Goal: Task Accomplishment & Management: Complete application form

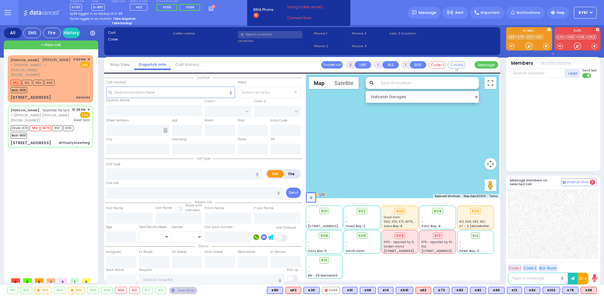
type input "6"
select select
type input "difficulty breathing"
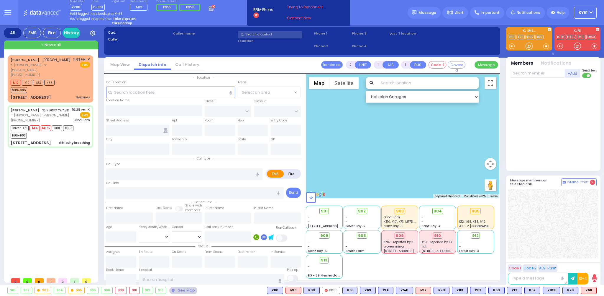
radio input "true"
type input "HERSHEL"
type input "SPITZER"
type input "Herman"
type input "Spitzer"
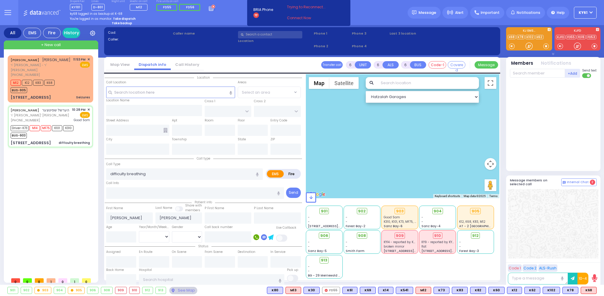
type input "67"
select select "Year"
select select "[DEMOGRAPHIC_DATA]"
type input "22:28"
type input "22:30"
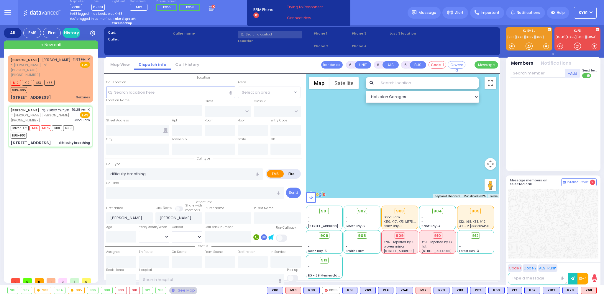
type input "22:32"
type input "22:42"
type input "22:59"
type input "23:12"
type input "Good Samaritan Hospital"
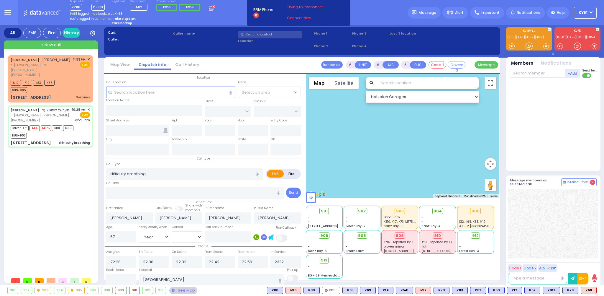
select select "Hatzalah Garages"
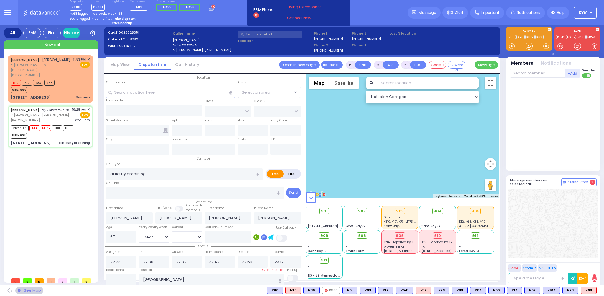
type input "S.M. ROSMER RD"
type input "CHUST RD"
type input "5 Maglenitz St"
type input "104"
type input "Monroe"
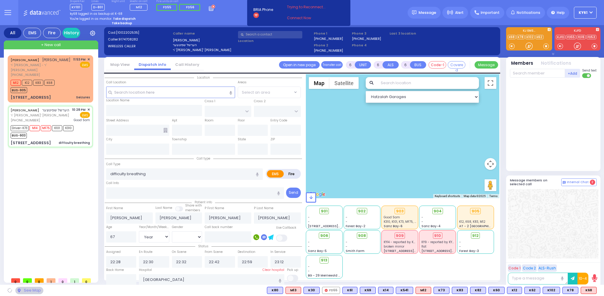
type input "[US_STATE]"
type input "10950"
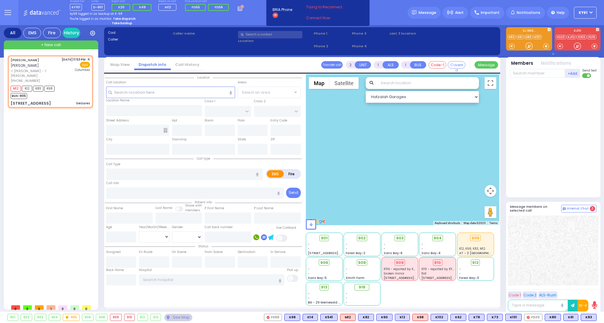
type input "3"
type input "2"
select select
type input "Seizures"
radio input "true"
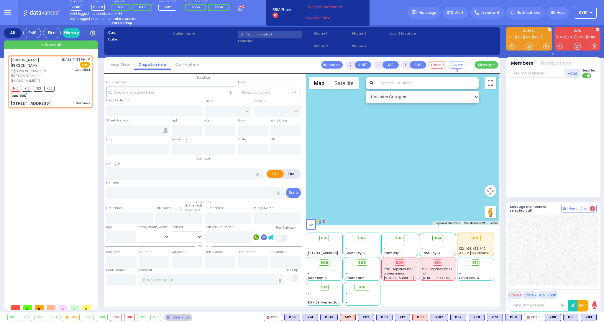
type input "[PERSON_NAME]"
select select
type input "23:53"
type input "23:54"
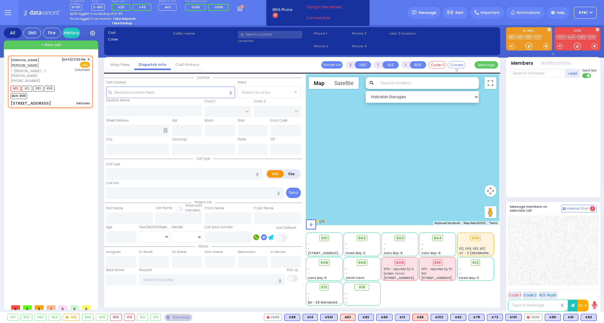
type input "[US_STATE][GEOGRAPHIC_DATA]- [GEOGRAPHIC_DATA]"
select select "Hatzalah Garages"
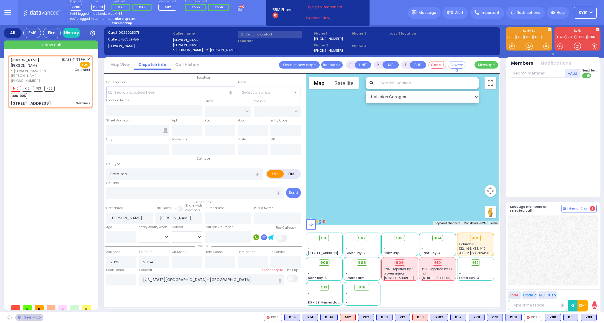
type input "FOREST RD"
type input "LUBLIN WAY"
type input "[STREET_ADDRESS]"
type input "111"
type input "Monroe"
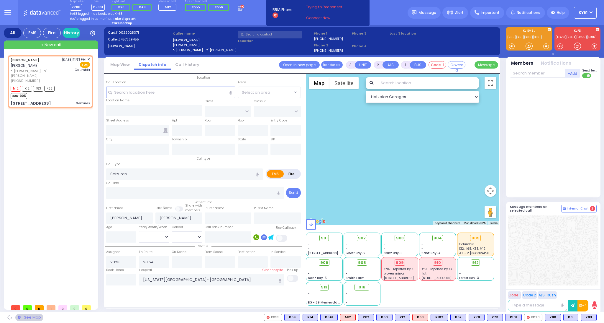
type input "[US_STATE]"
type input "10950"
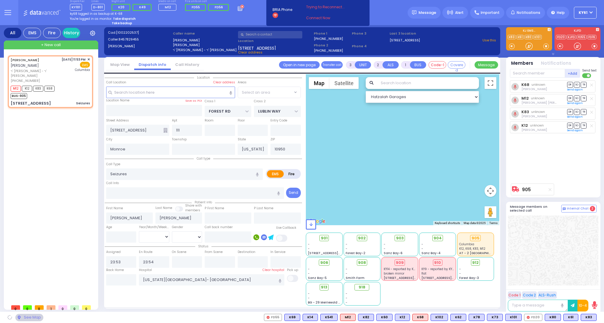
select select "MONROE"
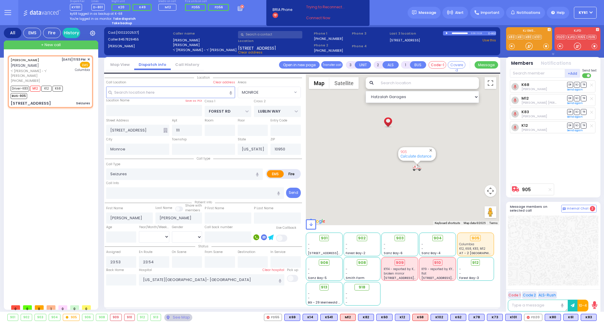
select select
radio input "true"
select select
select select "Hatzalah Garages"
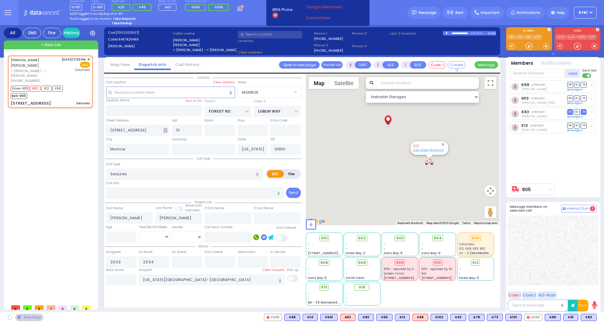
select select "MONROE"
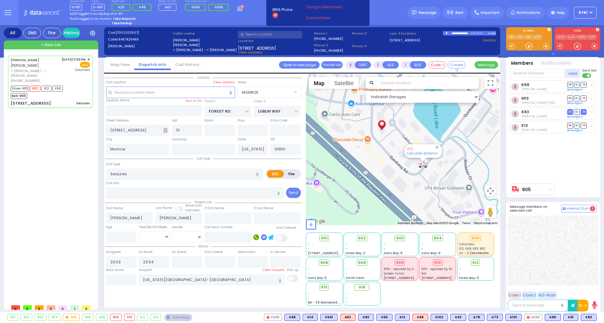
select select
radio input "true"
select select
type input "00:15"
select select "Hatzalah Garages"
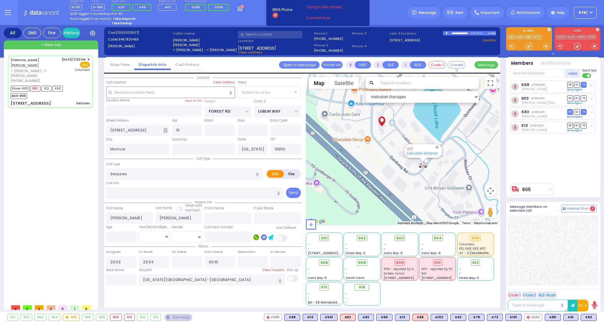
select select "MONROE"
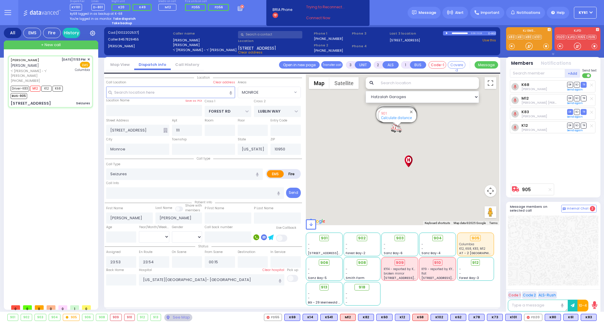
select select
radio input "true"
select select
select select "Hatzalah Garages"
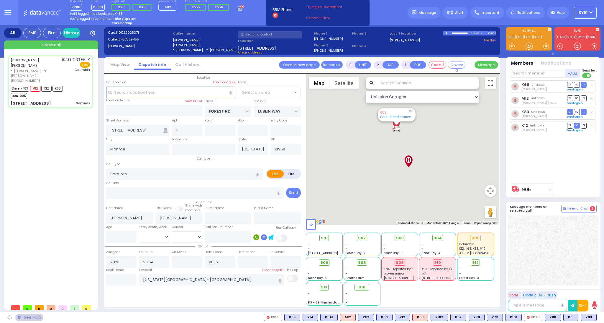
select select "MONROE"
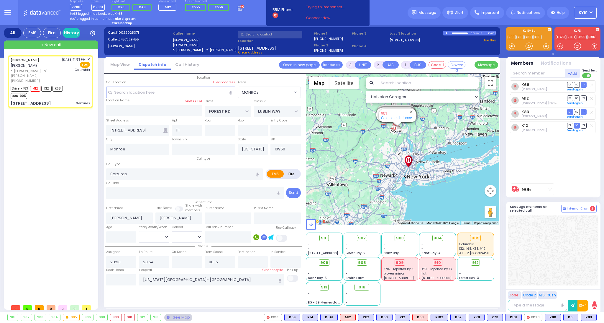
select select
radio input "true"
select select
select select "Hatzalah Garages"
select select "MONROE"
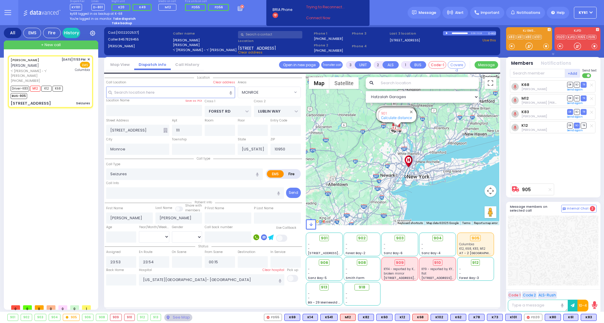
select select
radio input "true"
select select
type input "23:55"
select select "Hatzalah Garages"
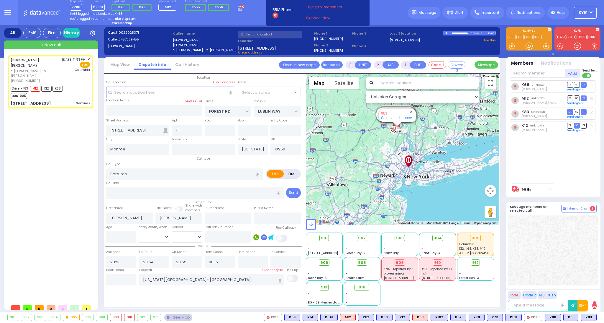
select select "MONROE"
type input "6"
select select
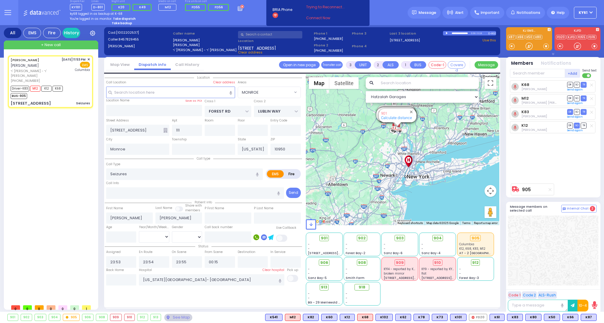
radio input "true"
type input "Unknown"
select select "Year"
select select "Hatzalah Garages"
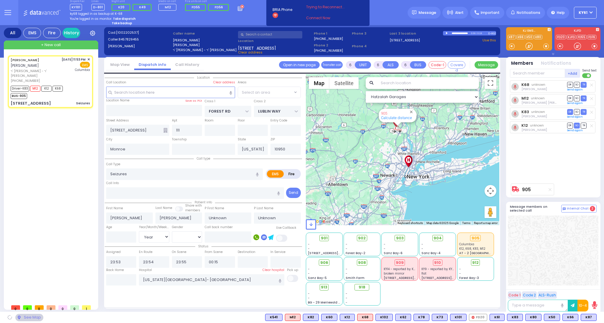
select select "MONROE"
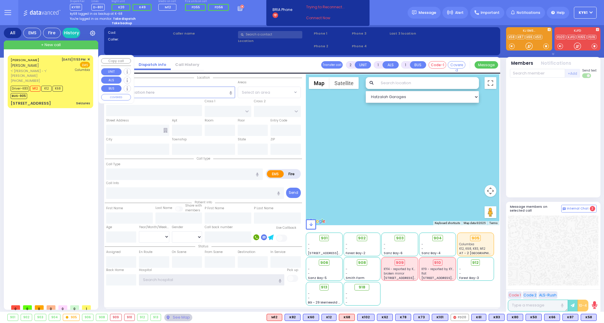
type input "ky61"
click at [76, 90] on div "Driver-K83 M12 K12 K68 BUS-905" at bounding box center [50, 91] width 79 height 15
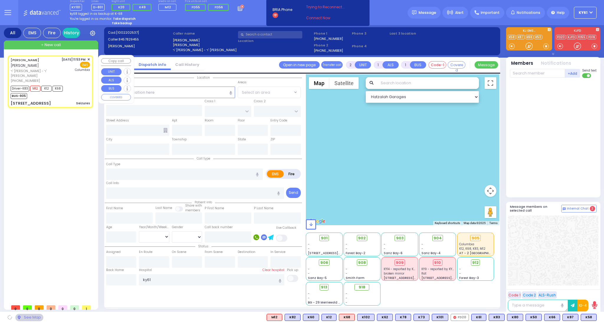
type input "6"
select select
type input "Seizures"
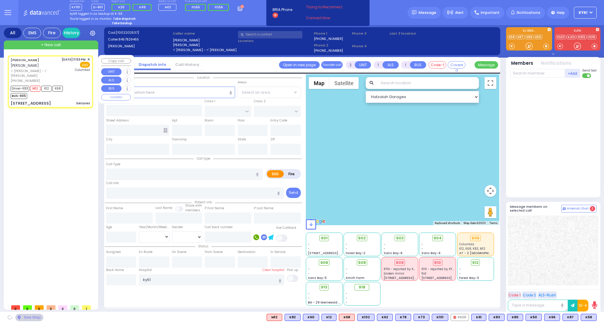
radio input "true"
type input "[PERSON_NAME]"
type input "Unknown"
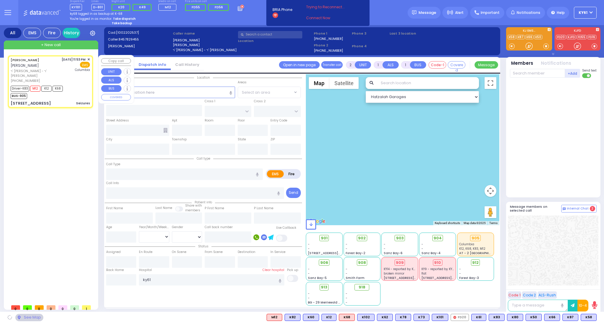
select select "Year"
type input "23:53"
type input "23:54"
type input "23:55"
type input "00:15"
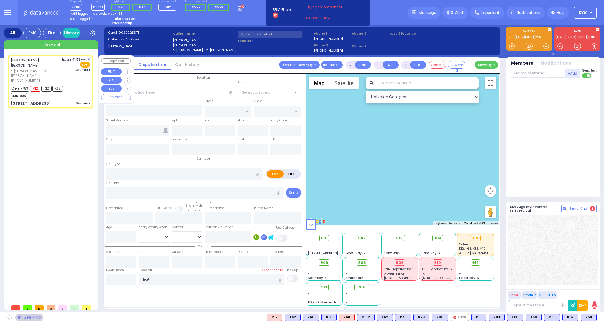
type input "[US_STATE][GEOGRAPHIC_DATA]- [GEOGRAPHIC_DATA]"
select select "Hatzalah Garages"
type input "FOREST RD"
type input "LUBLIN WAY"
type input "[STREET_ADDRESS]"
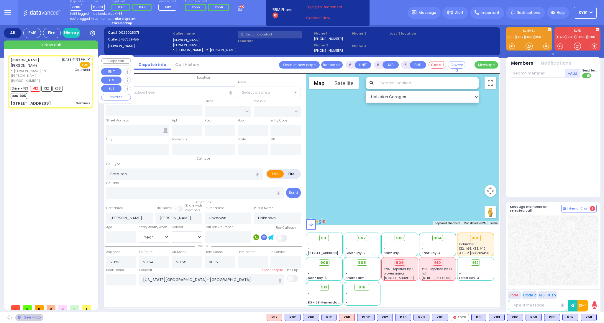
type input "111"
type input "Monroe"
type input "[US_STATE]"
type input "10950"
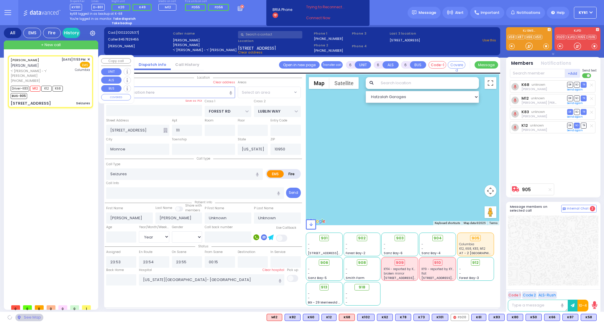
select select "MONROE"
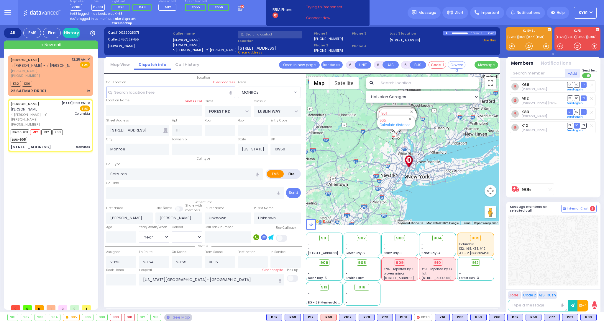
select select
radio input "true"
select select "Year"
select select "Hatzalah Garages"
select select "MONROE"
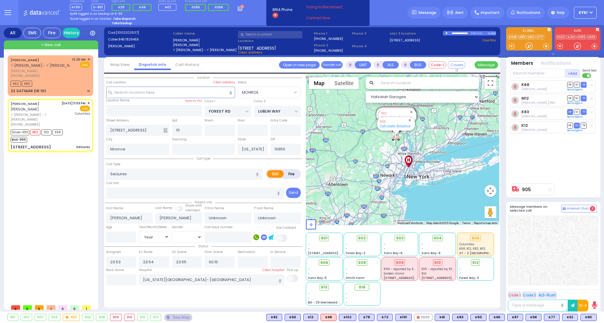
select select
radio input "true"
type input "[PERSON_NAME]"
select select "Year"
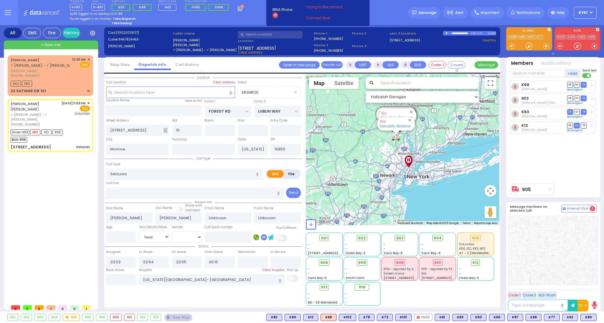
select select "[DEMOGRAPHIC_DATA]"
select select "Hatzalah Garages"
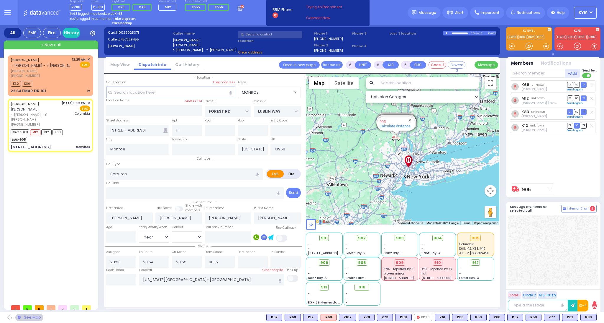
select select "MONROE"
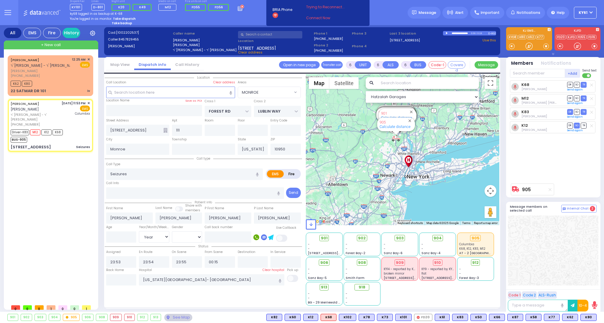
select select
radio input "true"
select select "Year"
select select "[DEMOGRAPHIC_DATA]"
select select "Hatzalah Garages"
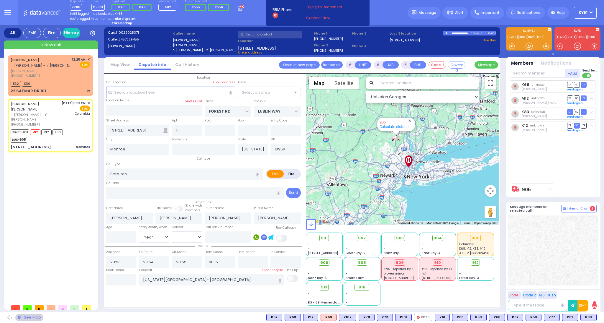
select select "MONROE"
select select
radio input "true"
select select "Year"
select select "[DEMOGRAPHIC_DATA]"
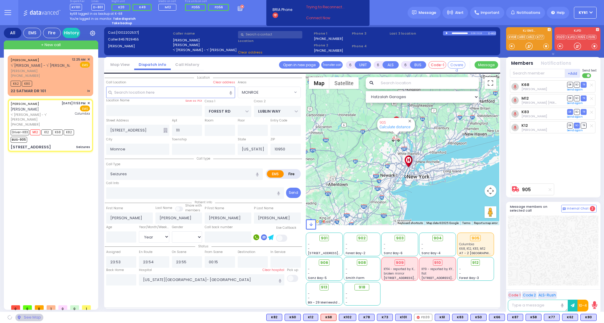
select select "Hatzalah Garages"
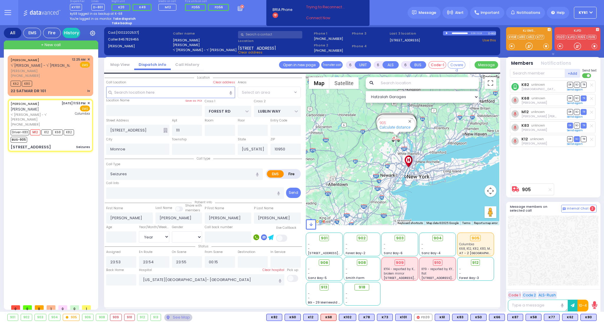
select select "MONROE"
select select
radio input "true"
select select "Year"
select select "[DEMOGRAPHIC_DATA]"
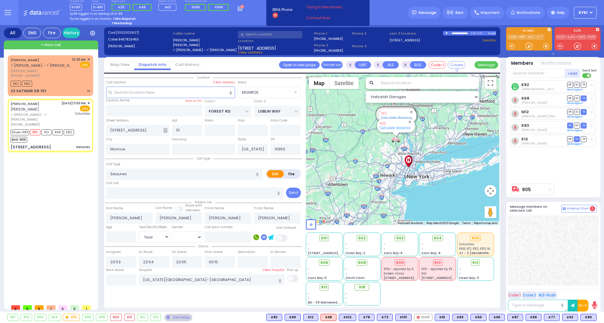
select select "Hatzalah Garages"
select select "MONROE"
select select
radio input "true"
select select "Year"
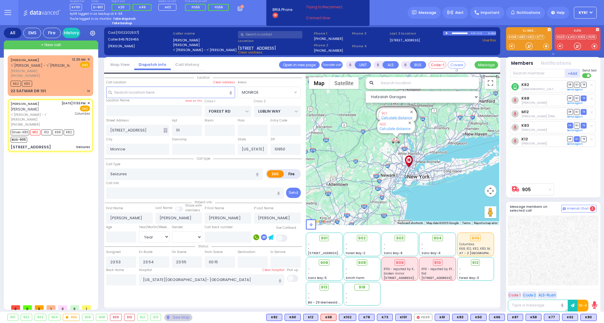
select select "[DEMOGRAPHIC_DATA]"
select select "Hatzalah Garages"
select select "MONROE"
select select
radio input "true"
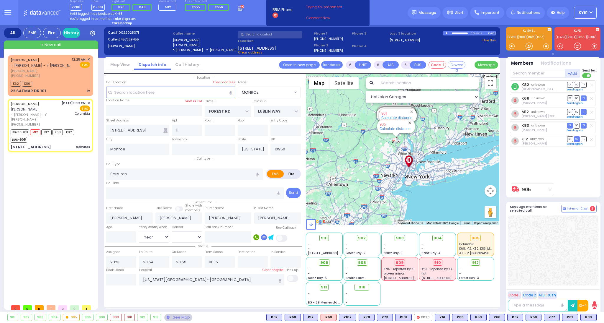
select select "Year"
select select "[DEMOGRAPHIC_DATA]"
select select "Hatzalah Garages"
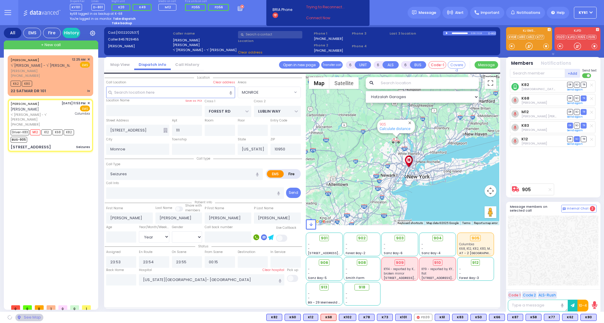
select select "MONROE"
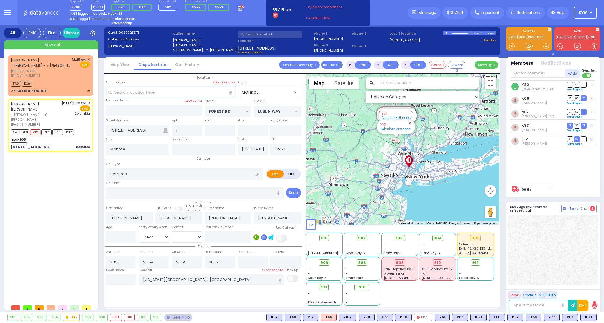
select select
radio input "true"
select select "Year"
select select "[DEMOGRAPHIC_DATA]"
select select "Hatzalah Garages"
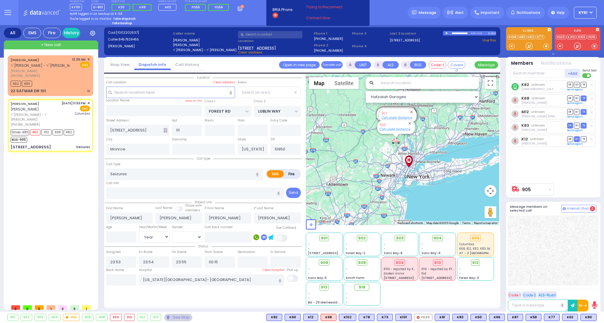
select select "MONROE"
select select
radio input "true"
select select "Year"
select select "[DEMOGRAPHIC_DATA]"
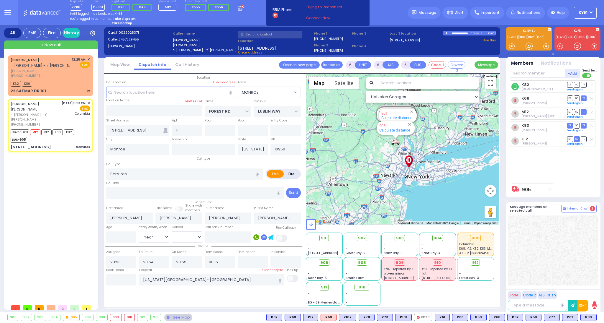
select select "Hatzalah Garages"
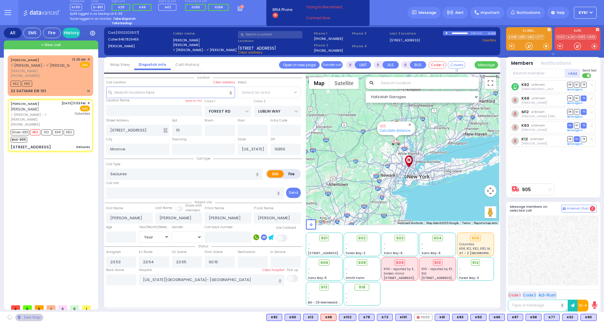
select select "MONROE"
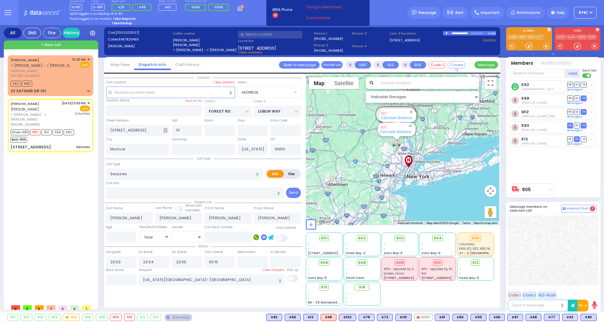
select select
radio input "true"
type input "2"
select select "Year"
select select "[DEMOGRAPHIC_DATA]"
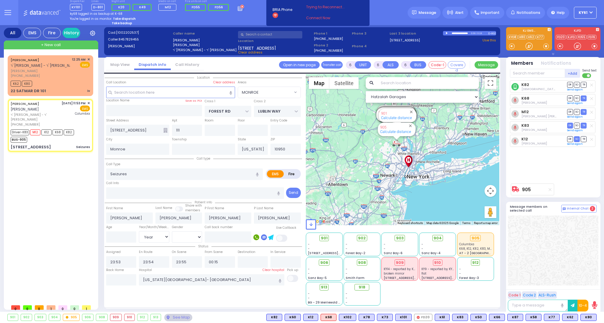
type input "00:45"
type input "01:30"
select select "Hatzalah Garages"
select select "MONROE"
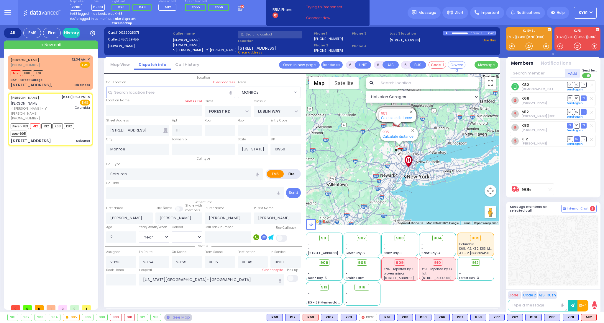
select select
radio input "true"
select select "Year"
select select "[DEMOGRAPHIC_DATA]"
select select "Hatzalah Garages"
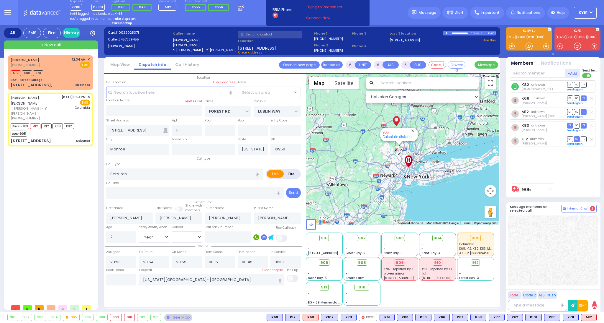
select select "MONROE"
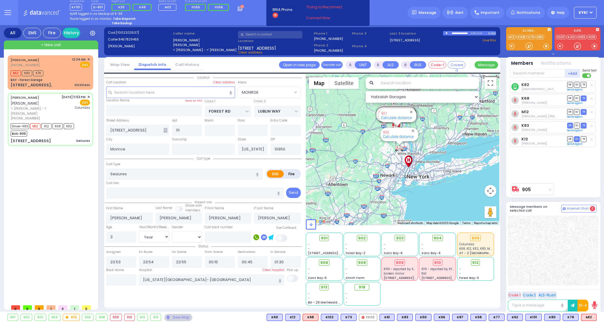
select select
radio input "true"
select select "Year"
select select "[DEMOGRAPHIC_DATA]"
select select "Hatzalah Garages"
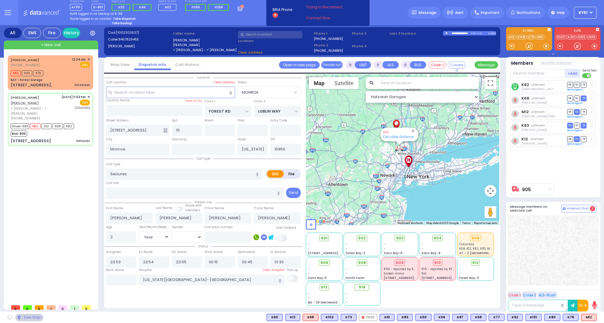
select select "MONROE"
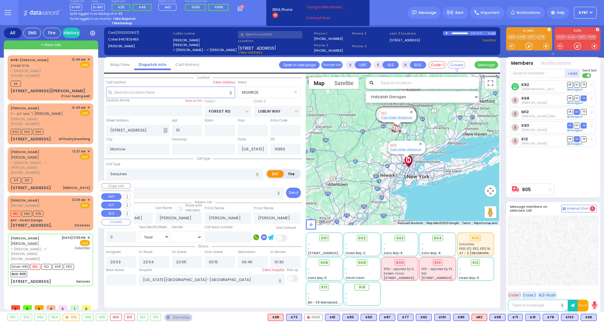
select select
radio input "true"
select select "Year"
select select "[DEMOGRAPHIC_DATA]"
select select "Hatzalah Garages"
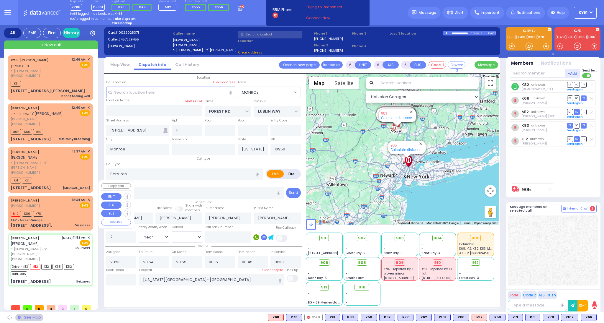
select select
radio input "true"
select select "Year"
select select "[DEMOGRAPHIC_DATA]"
select select "MONROE"
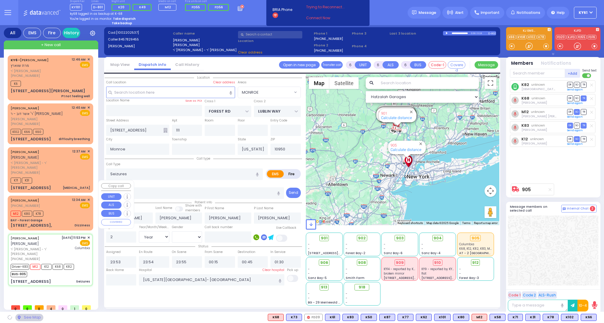
select select "Hatzalah Garages"
select select "MONROE"
select select
radio input "true"
select select "Year"
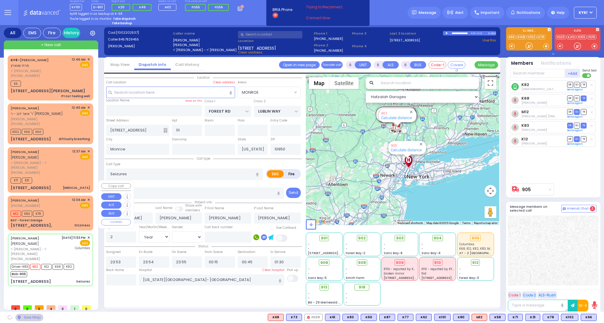
select select "[DEMOGRAPHIC_DATA]"
select select "Hatzalah Garages"
select select "MONROE"
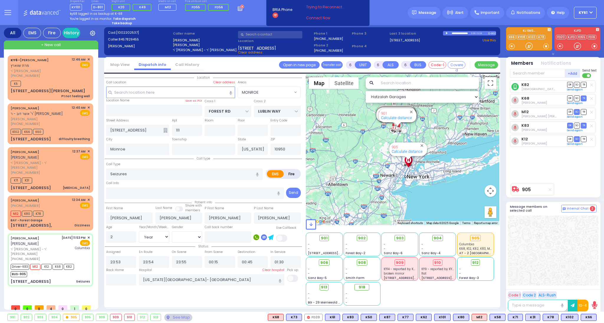
select select
radio input "true"
select select "Year"
select select "[DEMOGRAPHIC_DATA]"
select select "Hatzalah Garages"
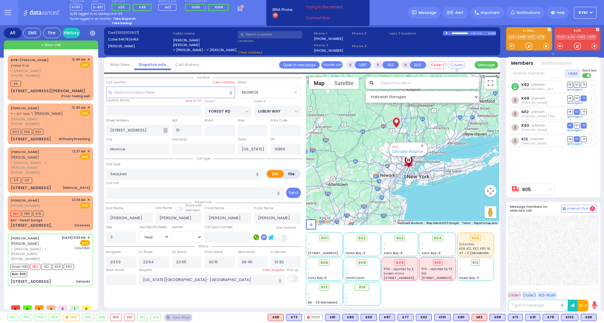
select select "MONROE"
select select
radio input "true"
select select "Year"
select select "[DEMOGRAPHIC_DATA]"
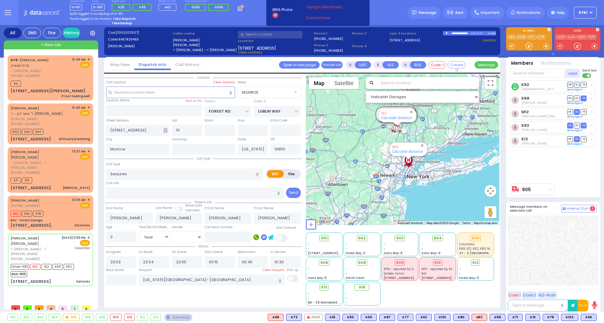
select select "Hatzalah Garages"
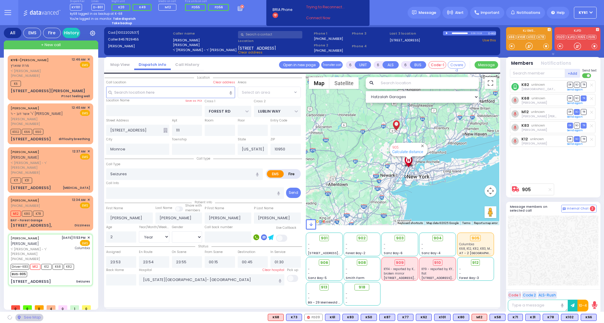
select select "MONROE"
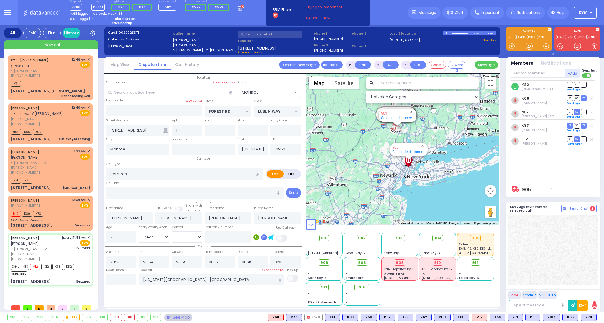
select select
radio input "true"
select select "Year"
select select "[DEMOGRAPHIC_DATA]"
select select "Hatzalah Garages"
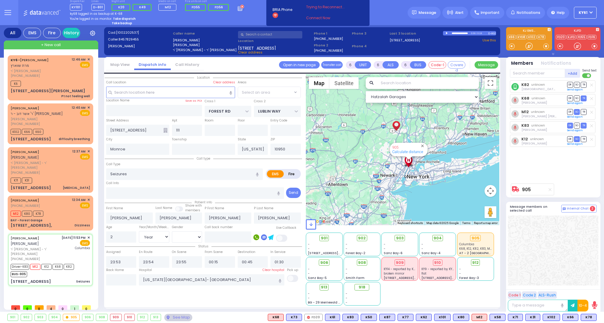
select select "MONROE"
select select
radio input "true"
select select "Year"
select select "[DEMOGRAPHIC_DATA]"
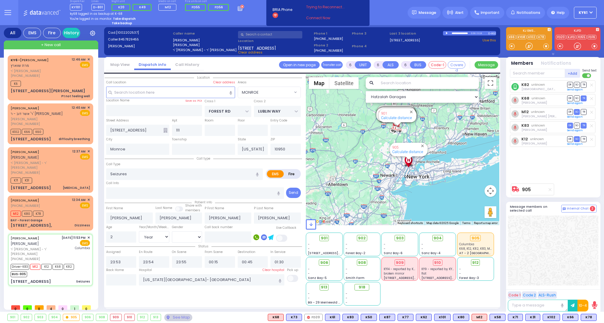
select select "Hatzalah Garages"
select select "MONROE"
select select
radio input "true"
select select "Year"
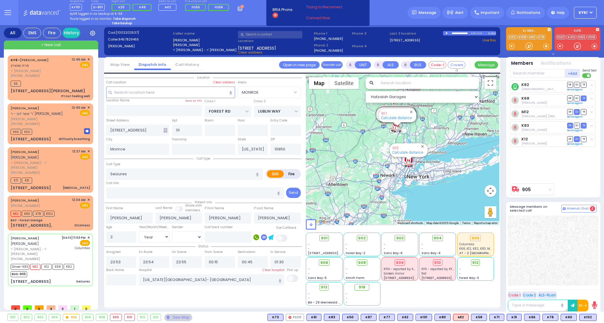
select select "[DEMOGRAPHIC_DATA]"
select select "Hatzalah Garages"
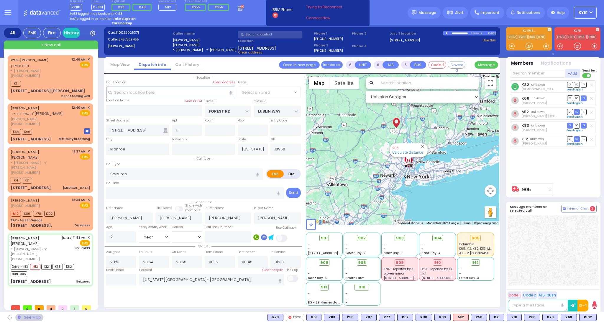
select select "MONROE"
select select "Year"
select select "[DEMOGRAPHIC_DATA]"
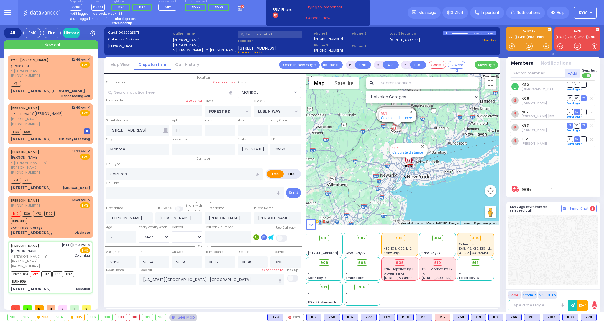
select select
radio input "true"
select select "Year"
select select "[DEMOGRAPHIC_DATA]"
select select "Hatzalah Garages"
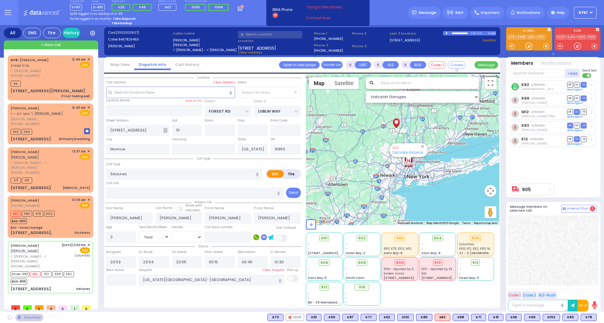
select select "MONROE"
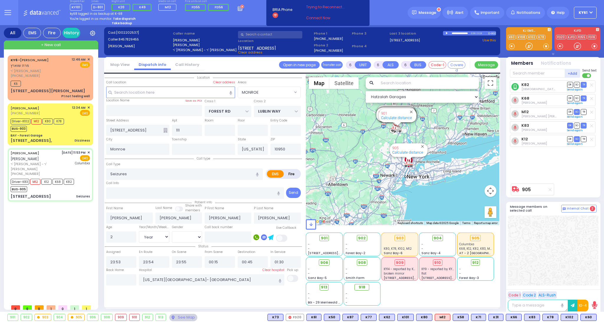
select select
radio input "true"
select select "Year"
select select "[DEMOGRAPHIC_DATA]"
select select "Hatzalah Garages"
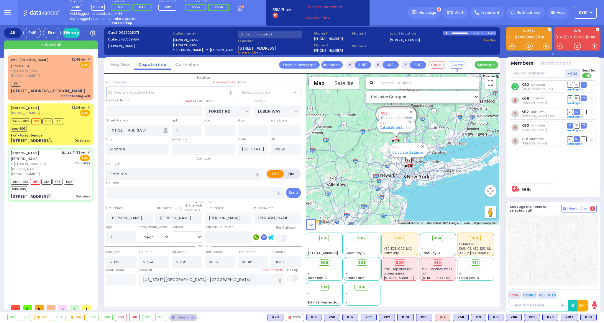
select select "MONROE"
select select
radio input "true"
select select "Year"
select select "[DEMOGRAPHIC_DATA]"
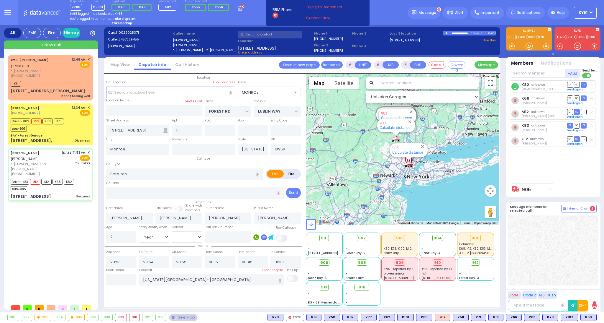
select select "Hatzalah Garages"
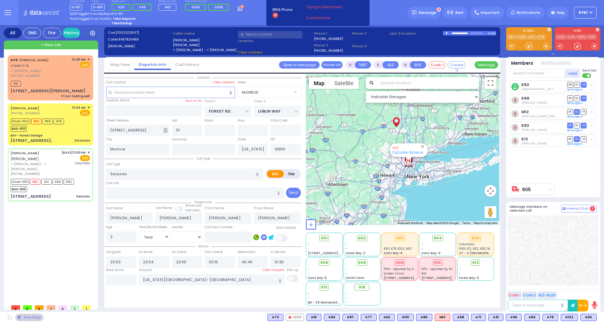
select select "MONROE"
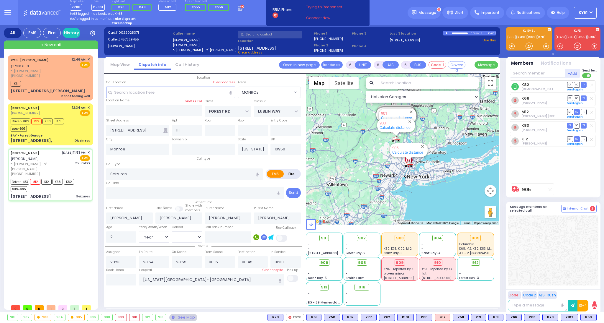
select select
radio input "true"
select select "Year"
select select "[DEMOGRAPHIC_DATA]"
select select "Hatzalah Garages"
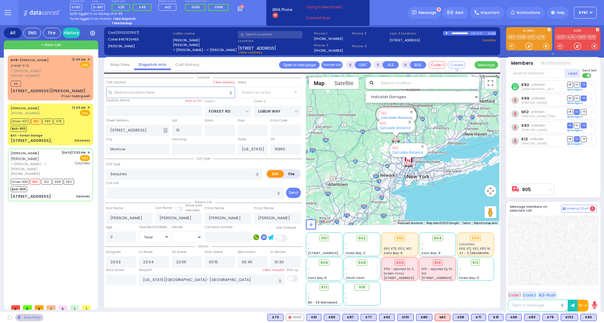
select select "MONROE"
select select
radio input "true"
select select "Year"
select select "[DEMOGRAPHIC_DATA]"
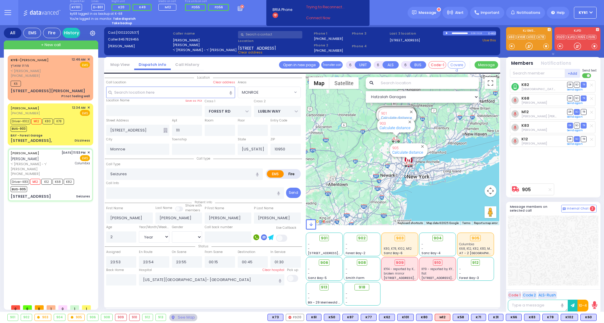
select select "Hatzalah Garages"
select select "MONROE"
select select
radio input "true"
select select "Year"
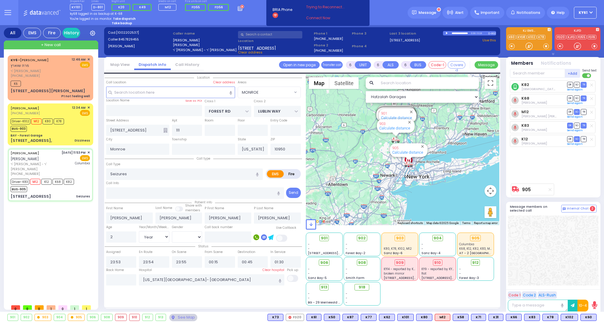
select select "[DEMOGRAPHIC_DATA]"
select select "Hatzalah Garages"
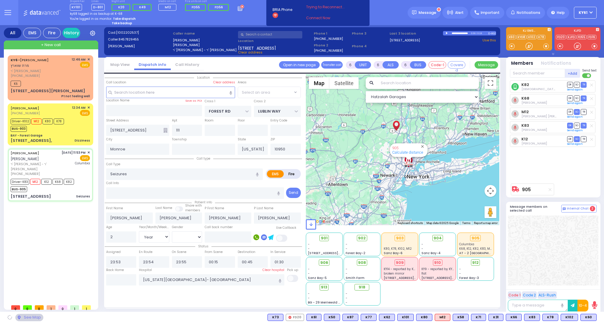
select select "MONROE"
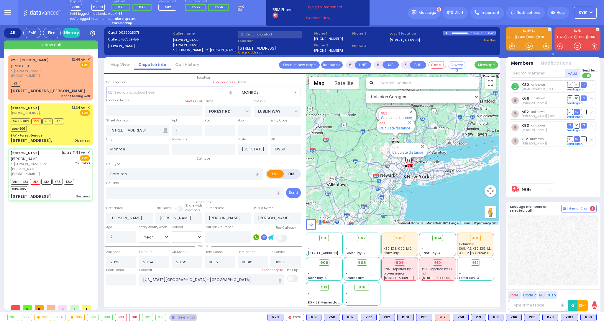
select select
radio input "true"
select select "Year"
select select "[DEMOGRAPHIC_DATA]"
select select "Hatzalah Garages"
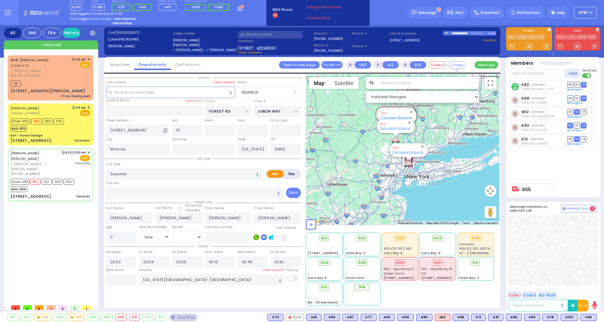
select select "MONROE"
select select
radio input "true"
select select "Year"
select select "[DEMOGRAPHIC_DATA]"
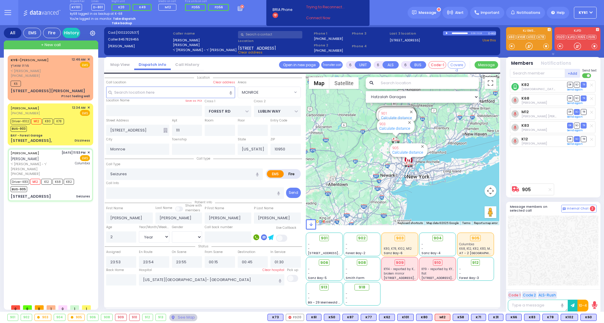
select select "Hatzalah Garages"
select select "MONROE"
select select
radio input "true"
select select "Year"
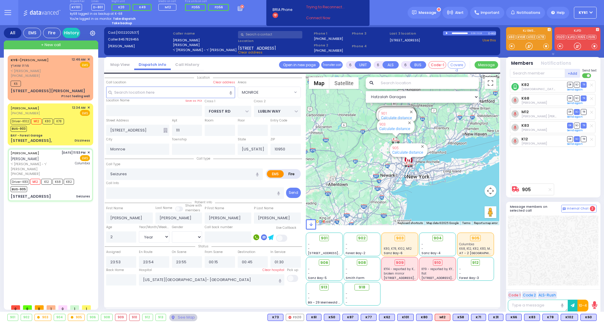
select select "[DEMOGRAPHIC_DATA]"
select select "Hatzalah Garages"
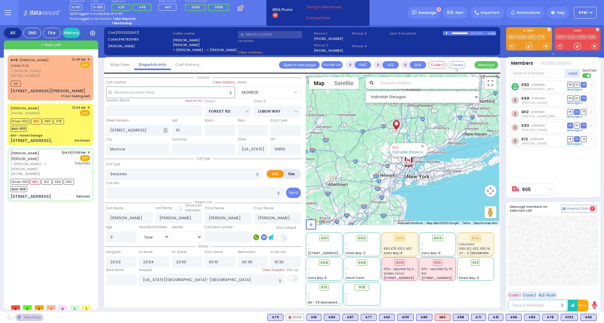
select select "MONROE"
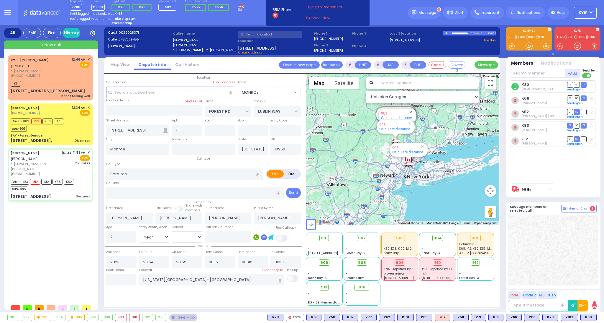
select select
radio input "true"
select select "Year"
select select "[DEMOGRAPHIC_DATA]"
select select "Hatzalah Garages"
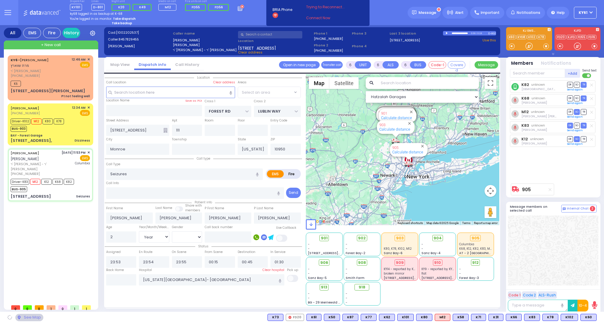
select select "MONROE"
select select
radio input "true"
select select "Year"
select select "[DEMOGRAPHIC_DATA]"
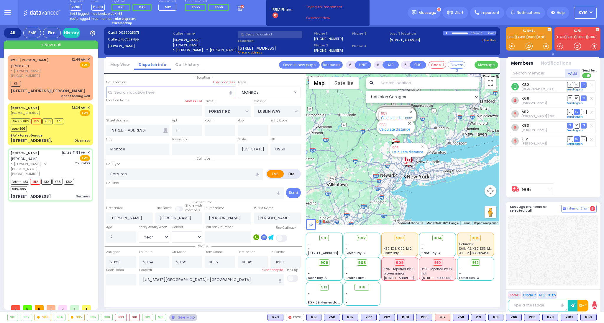
select select "Hatzalah Garages"
select select "MONROE"
select select
radio input "true"
select select "Year"
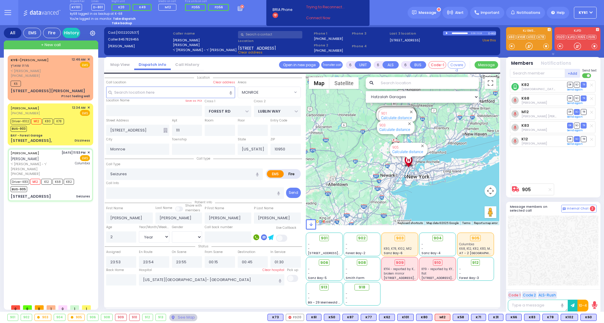
select select "[DEMOGRAPHIC_DATA]"
select select "Hatzalah Garages"
select select "MONROE"
select select
radio input "true"
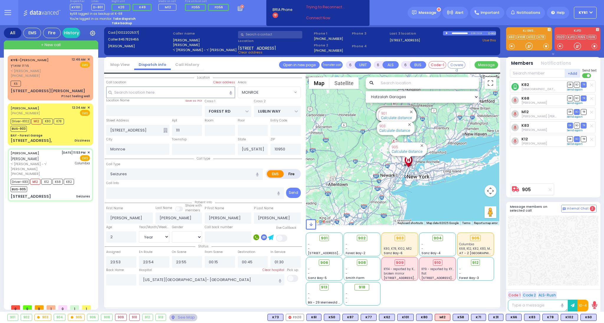
select select "Year"
select select "[DEMOGRAPHIC_DATA]"
select select "Hatzalah Garages"
select select "MONROE"
select select
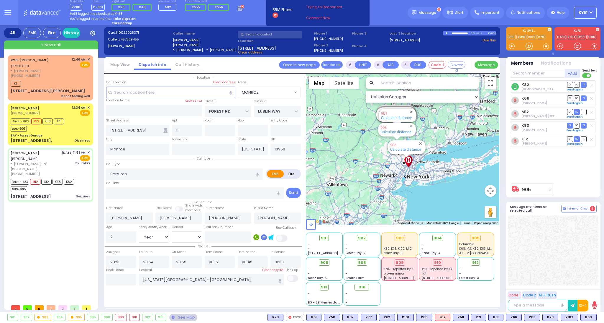
radio input "true"
select select "Year"
select select "[DEMOGRAPHIC_DATA]"
select select "Hatzalah Garages"
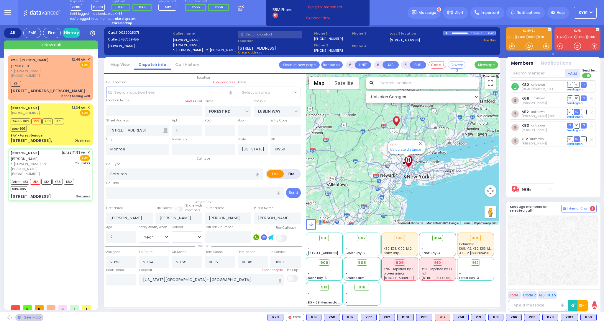
select select "MONROE"
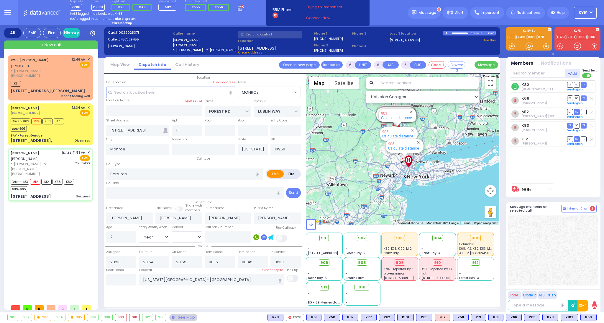
select select
radio input "true"
select select "Year"
select select "[DEMOGRAPHIC_DATA]"
select select "Hatzalah Garages"
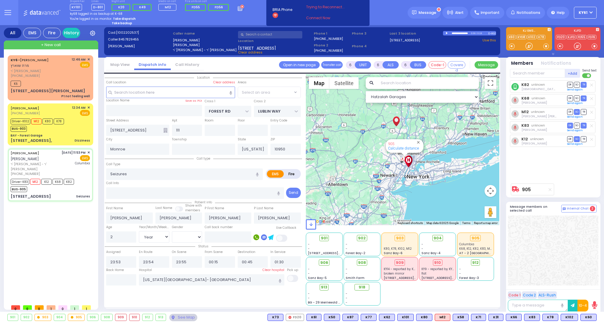
select select "MONROE"
